Goal: Task Accomplishment & Management: Manage account settings

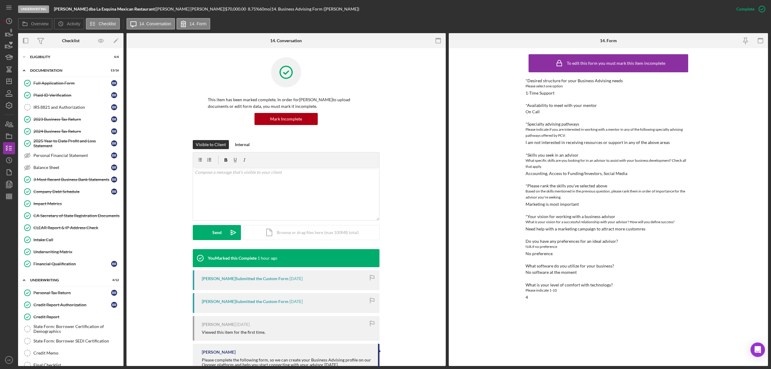
scroll to position [90, 0]
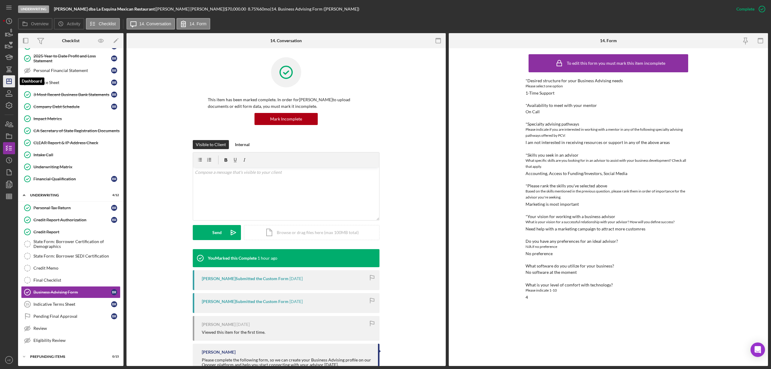
click at [12, 77] on icon "Icon/Dashboard" at bounding box center [9, 81] width 15 height 15
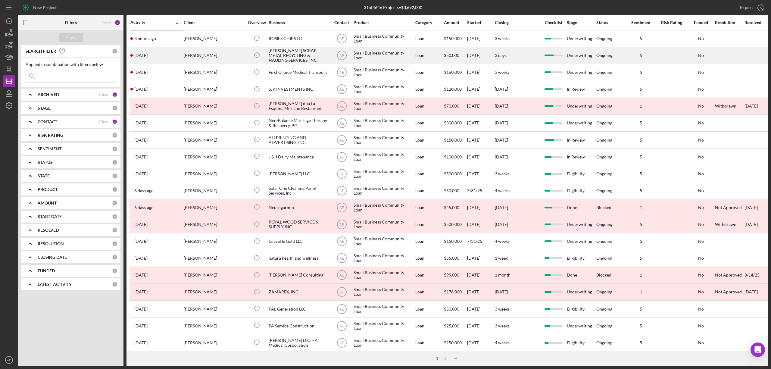
click at [196, 55] on div "[PERSON_NAME]" at bounding box center [214, 56] width 60 height 16
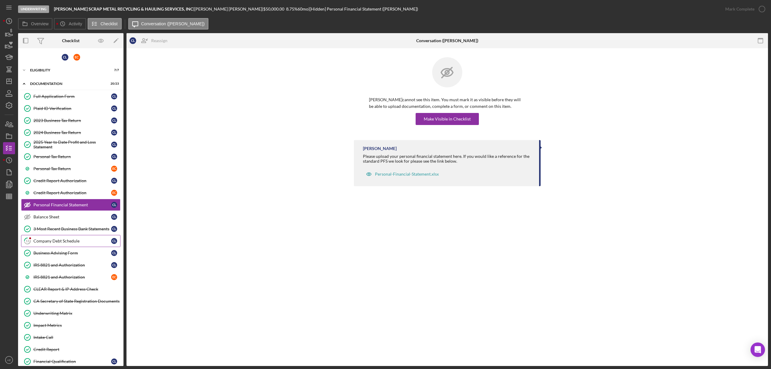
click at [67, 240] on link "13 Company Debt Schedule C L" at bounding box center [70, 241] width 99 height 12
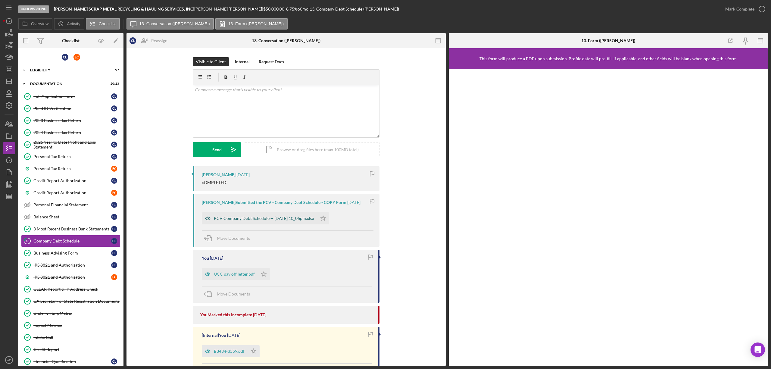
click at [205, 222] on icon "button" at bounding box center [208, 218] width 12 height 12
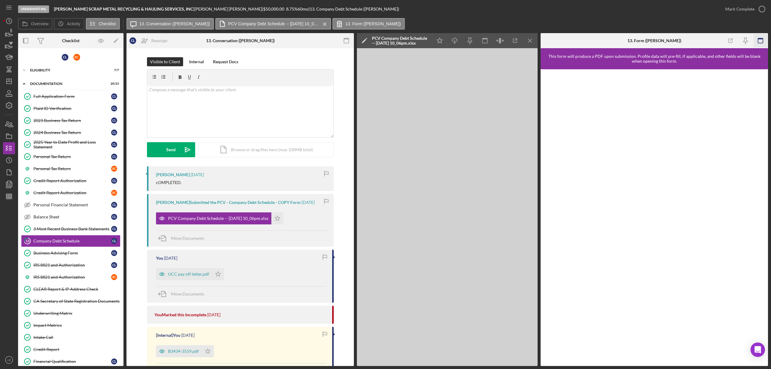
click at [762, 41] on icon "button" at bounding box center [761, 41] width 14 height 14
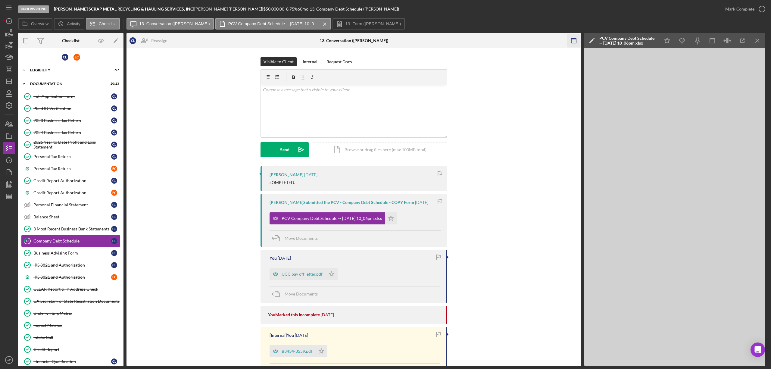
click at [571, 41] on icon "button" at bounding box center [574, 41] width 14 height 14
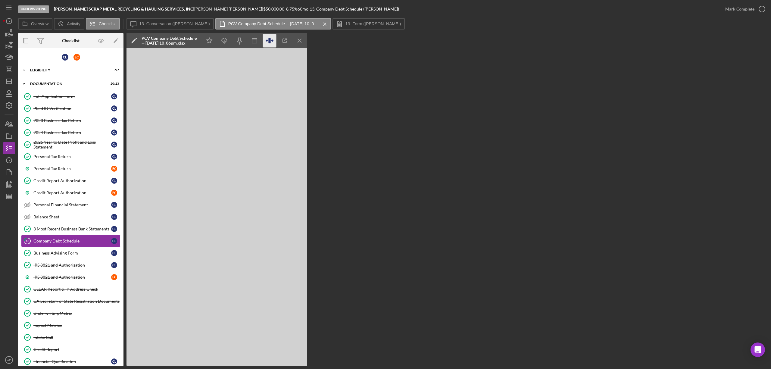
click at [272, 43] on icon "button" at bounding box center [270, 41] width 14 height 14
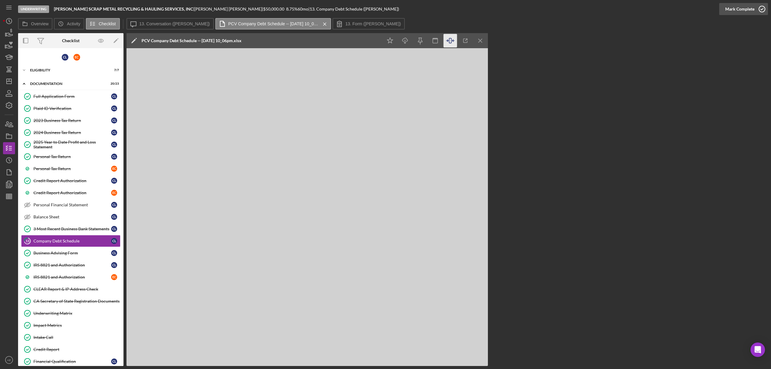
click at [732, 6] on div "Mark Complete" at bounding box center [739, 9] width 29 height 12
click at [10, 80] on icon "Icon/Dashboard" at bounding box center [9, 81] width 15 height 15
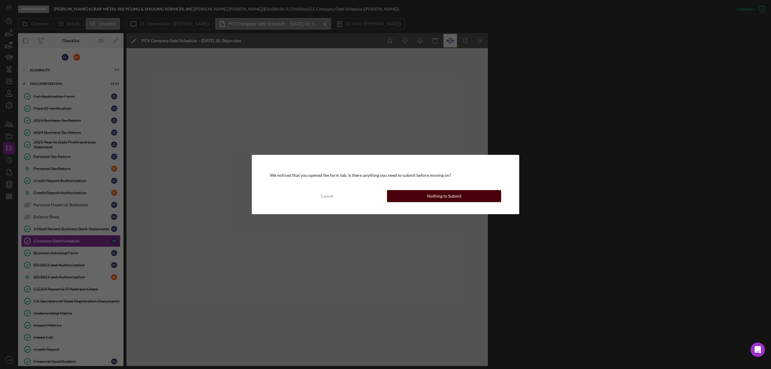
click at [416, 198] on button "Nothing to Submit" at bounding box center [444, 196] width 114 height 12
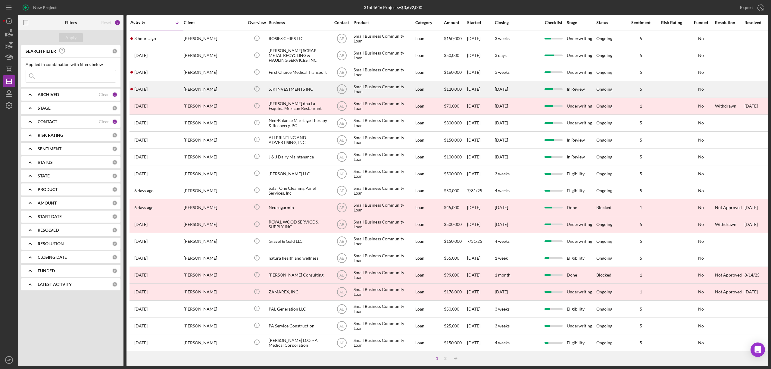
click at [211, 88] on div "[PERSON_NAME]" at bounding box center [214, 89] width 60 height 16
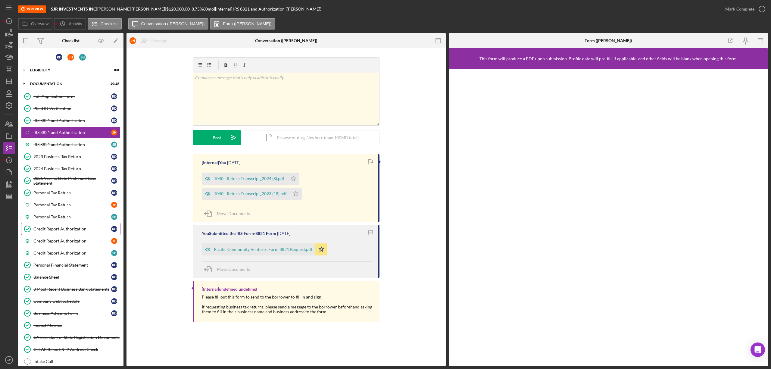
scroll to position [63, 0]
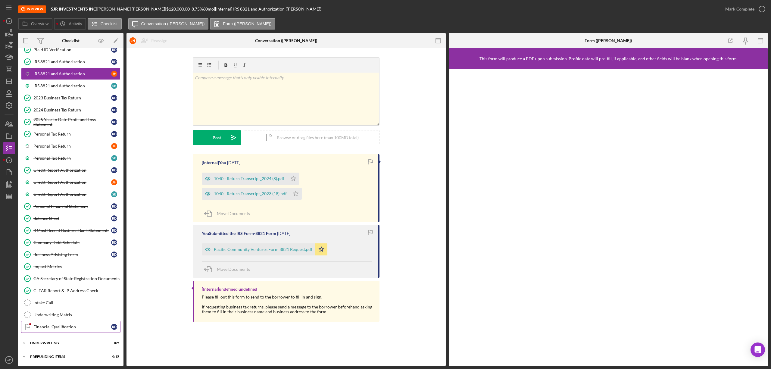
click at [67, 327] on div "Financial Qualification" at bounding box center [72, 326] width 78 height 5
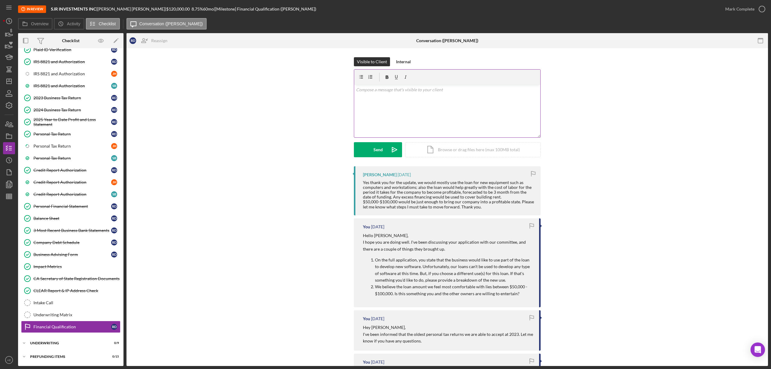
click at [403, 113] on div "v Color teal Color pink Remove color Add row above Add row below Add column bef…" at bounding box center [447, 111] width 186 height 53
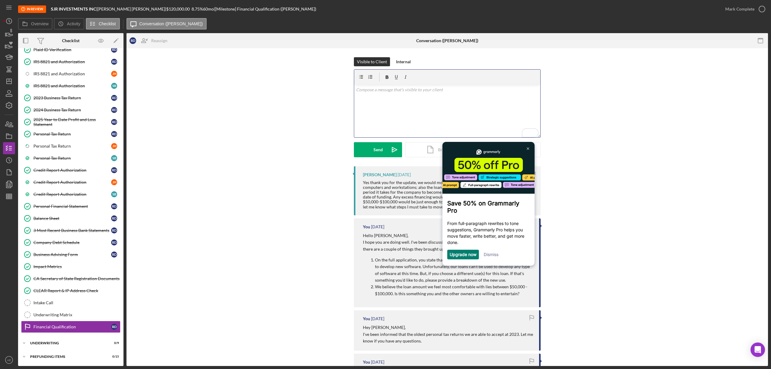
click at [493, 256] on link "Dismiss" at bounding box center [491, 254] width 15 height 5
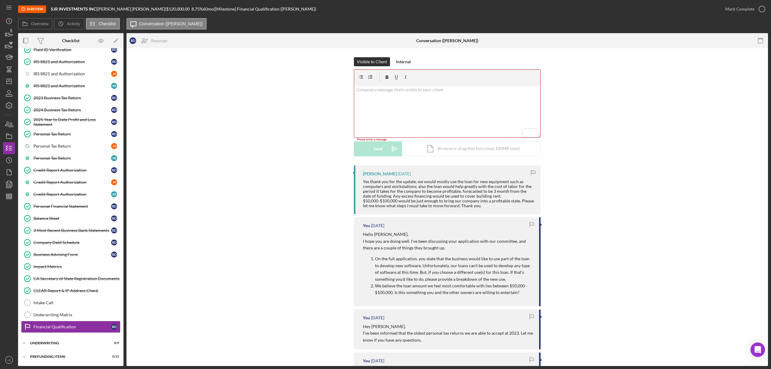
click at [386, 86] on div "v Color teal Color pink Remove color Add row above Add row below Add column bef…" at bounding box center [447, 111] width 186 height 53
click at [392, 152] on icon "Icon/icon-invite-send" at bounding box center [394, 149] width 15 height 15
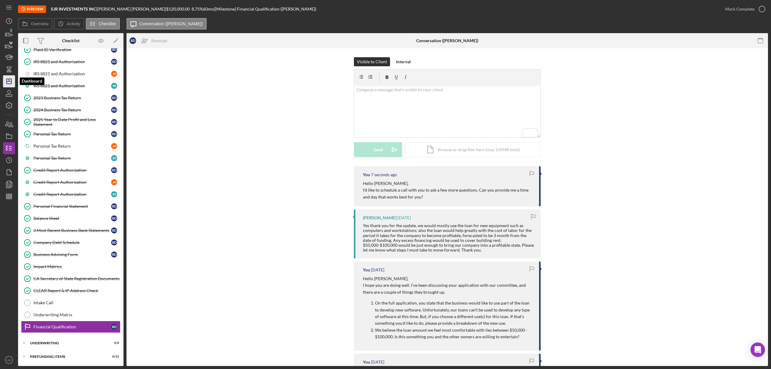
click at [7, 81] on line "button" at bounding box center [9, 81] width 5 height 0
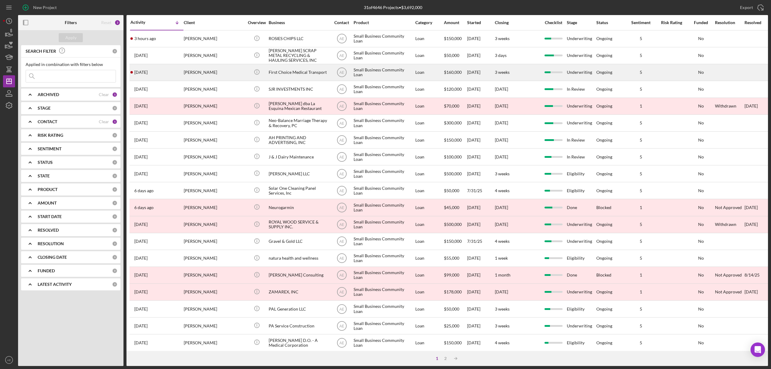
click at [218, 75] on div "[PERSON_NAME]" at bounding box center [214, 72] width 60 height 16
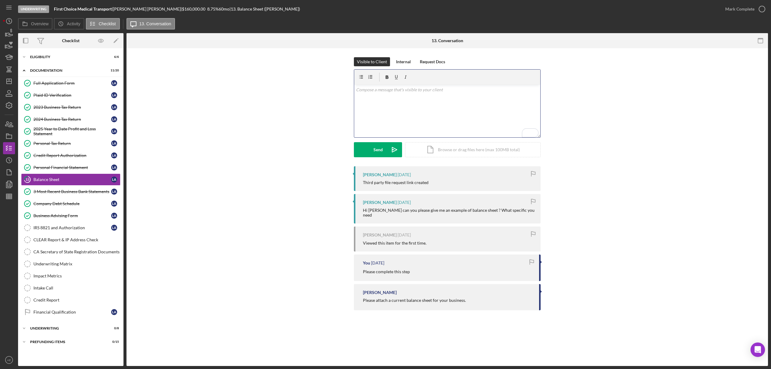
click at [398, 98] on div "v Color teal Color pink Remove color Add row above Add row below Add column bef…" at bounding box center [447, 111] width 186 height 53
click at [378, 148] on div "Upload" at bounding box center [378, 149] width 14 height 15
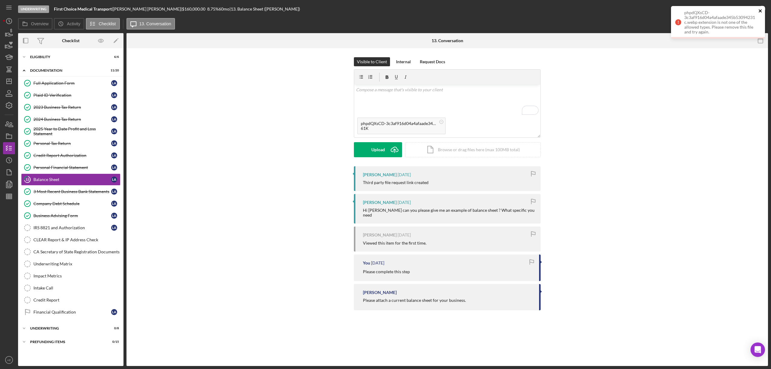
click at [762, 11] on icon "close" at bounding box center [761, 10] width 4 height 5
click at [441, 122] on rect at bounding box center [442, 122] width 2 height 0
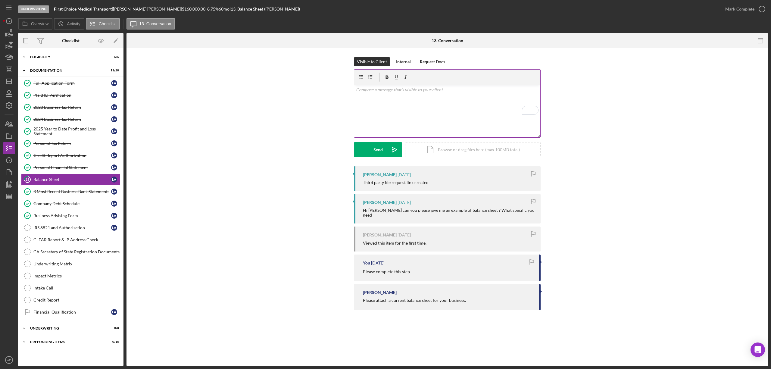
click at [433, 99] on div "v Color teal Color pink Remove color Add row above Add row below Add column bef…" at bounding box center [447, 111] width 186 height 53
paste div "To enrich screen reader interactions, please activate Accessibility in Grammarl…"
click at [382, 106] on p "Here is a link and at the end of the" at bounding box center [447, 106] width 183 height 7
click at [425, 110] on div "v Color teal Color pink Remove color Add row above Add row below Add column bef…" at bounding box center [447, 111] width 186 height 53
click at [425, 106] on p "Here is a link, and at the end of the page there should be an example." at bounding box center [447, 106] width 183 height 7
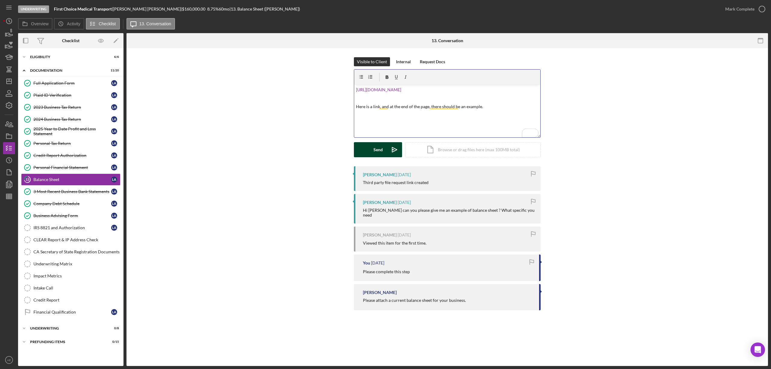
click at [382, 149] on div "Send" at bounding box center [378, 149] width 9 height 15
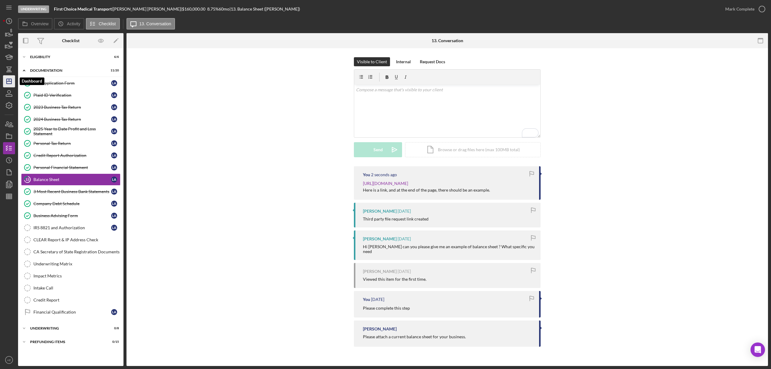
click at [8, 79] on polygon "button" at bounding box center [9, 81] width 5 height 5
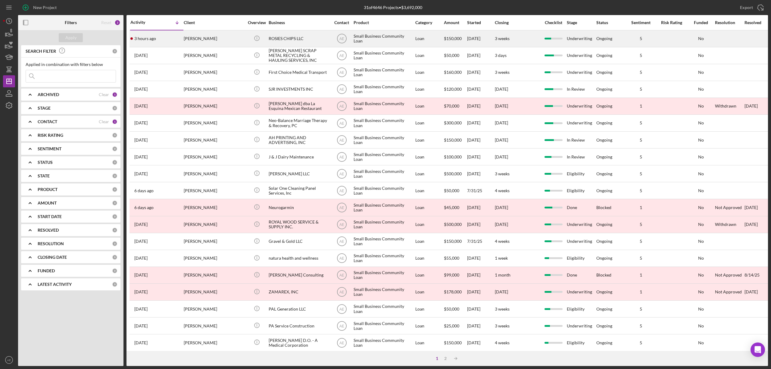
click at [211, 39] on div "[PERSON_NAME]" at bounding box center [214, 39] width 60 height 16
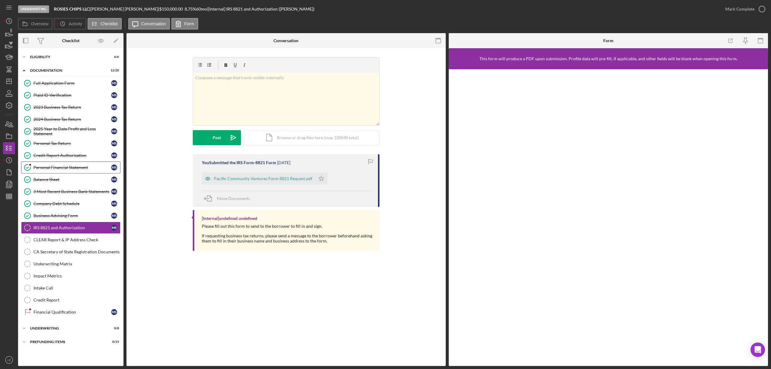
click at [73, 170] on div "Personal Financial Statement" at bounding box center [72, 167] width 78 height 5
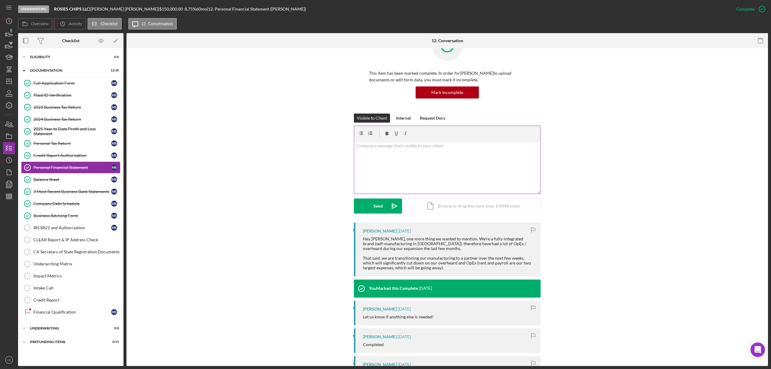
scroll to position [40, 0]
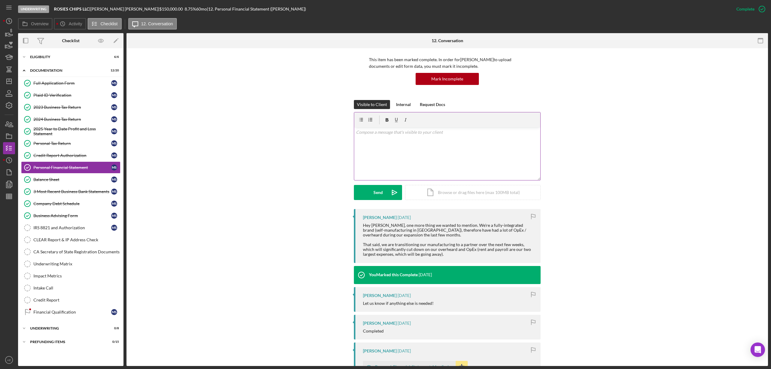
click at [463, 137] on div "v Color teal Color pink Remove color Add row above Add row below Add column bef…" at bounding box center [447, 153] width 186 height 53
